Goal: Task Accomplishment & Management: Use online tool/utility

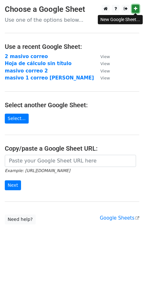
click at [137, 10] on icon at bounding box center [136, 8] width 4 height 4
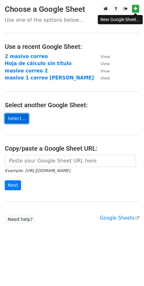
click at [11, 119] on link "Select..." at bounding box center [17, 119] width 24 height 10
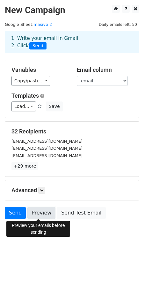
click at [30, 213] on link "Preview" at bounding box center [41, 213] width 28 height 12
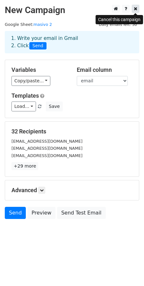
click at [133, 11] on link at bounding box center [135, 9] width 7 height 8
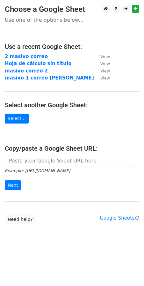
click at [130, 7] on div at bounding box center [120, 9] width 40 height 8
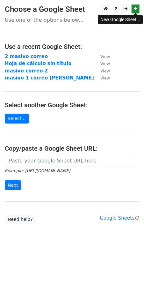
click at [135, 8] on icon at bounding box center [136, 8] width 4 height 4
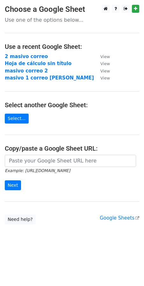
click at [13, 111] on main "Choose a Google Sheet Use one of the options below... Use a recent Google Sheet…" at bounding box center [72, 115] width 144 height 220
click at [13, 114] on link "Select..." at bounding box center [17, 119] width 24 height 10
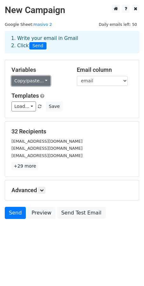
click at [37, 79] on link "Copy/paste..." at bounding box center [30, 81] width 39 height 10
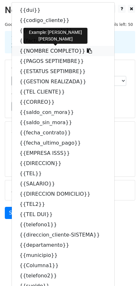
click at [29, 49] on link "{{NOMBRE COMPLETO}}" at bounding box center [63, 51] width 102 height 10
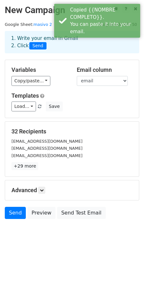
click at [16, 87] on div "Variables Copy/paste... {{dui}} {{codigo_cliente}} {{numero_cuenta}} {{factura}…" at bounding box center [72, 89] width 134 height 58
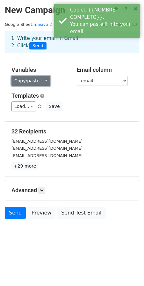
click at [17, 83] on link "Copy/paste..." at bounding box center [30, 81] width 39 height 10
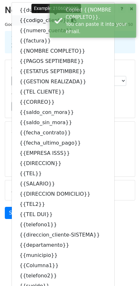
click at [25, 22] on link "{{codigo_cliente}}" at bounding box center [63, 20] width 102 height 10
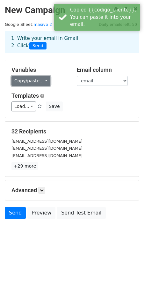
click at [16, 80] on link "Copy/paste..." at bounding box center [30, 81] width 39 height 10
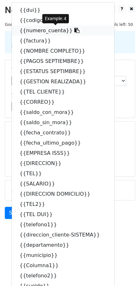
click at [53, 29] on link "{{numero_cuenta}}" at bounding box center [63, 31] width 102 height 10
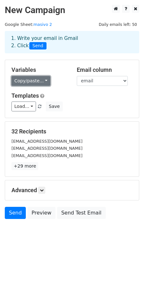
click at [32, 80] on link "Copy/paste..." at bounding box center [30, 81] width 39 height 10
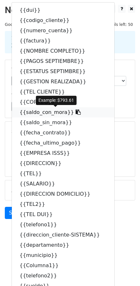
click at [40, 115] on link "{{saldo_con_mora}}" at bounding box center [63, 112] width 102 height 10
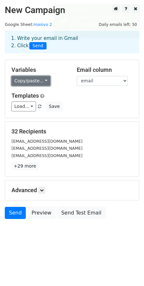
click at [32, 80] on link "Copy/paste..." at bounding box center [30, 81] width 39 height 10
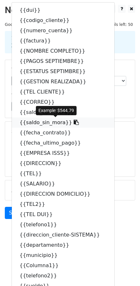
click at [34, 124] on link "{{saldo_sin_mora}}" at bounding box center [63, 122] width 102 height 10
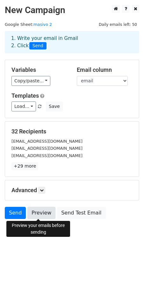
click at [31, 218] on link "Preview" at bounding box center [41, 213] width 28 height 12
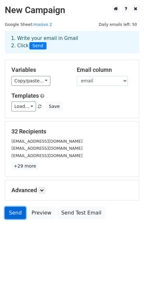
click at [15, 208] on link "Send" at bounding box center [15, 213] width 21 height 12
